Goal: Transaction & Acquisition: Purchase product/service

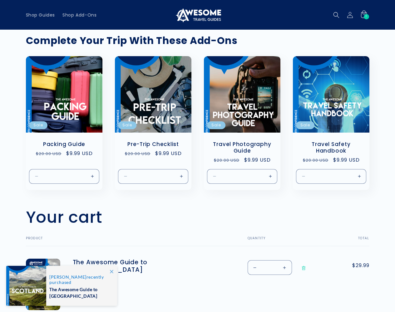
click at [363, 15] on icon at bounding box center [364, 15] width 14 height 14
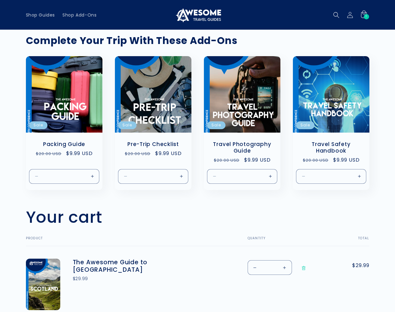
click at [119, 266] on link "The Awesome Guide to [GEOGRAPHIC_DATA]" at bounding box center [120, 266] width 94 height 15
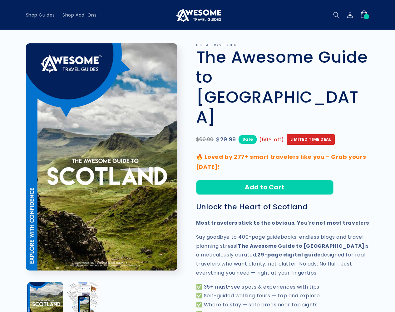
click at [264, 180] on button "Add to Cart" at bounding box center [264, 187] width 137 height 15
